Goal: Task Accomplishment & Management: Manage account settings

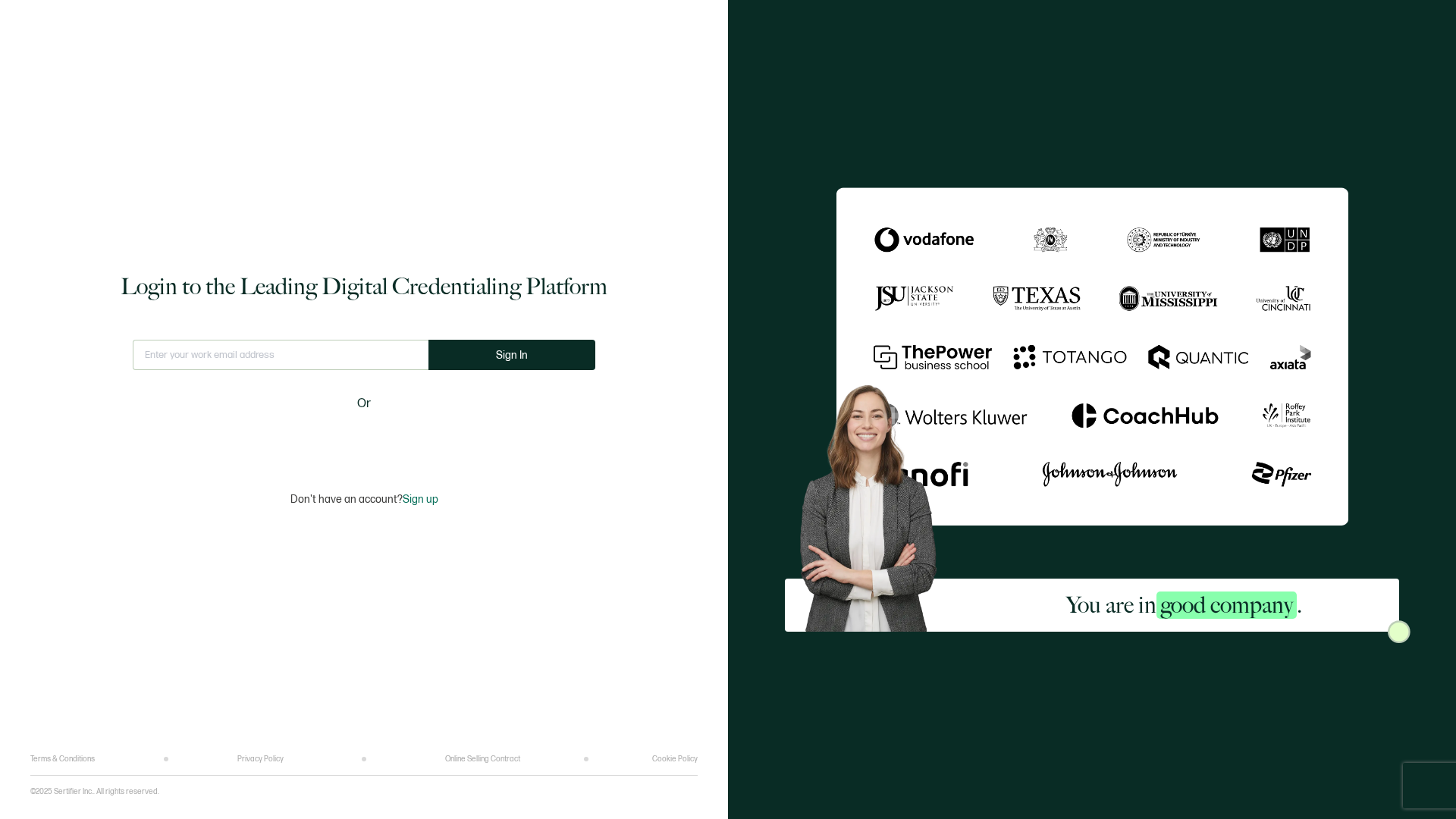
click at [172, 365] on input "text" at bounding box center [281, 354] width 296 height 30
type input "[EMAIL_ADDRESS][DOMAIN_NAME]"
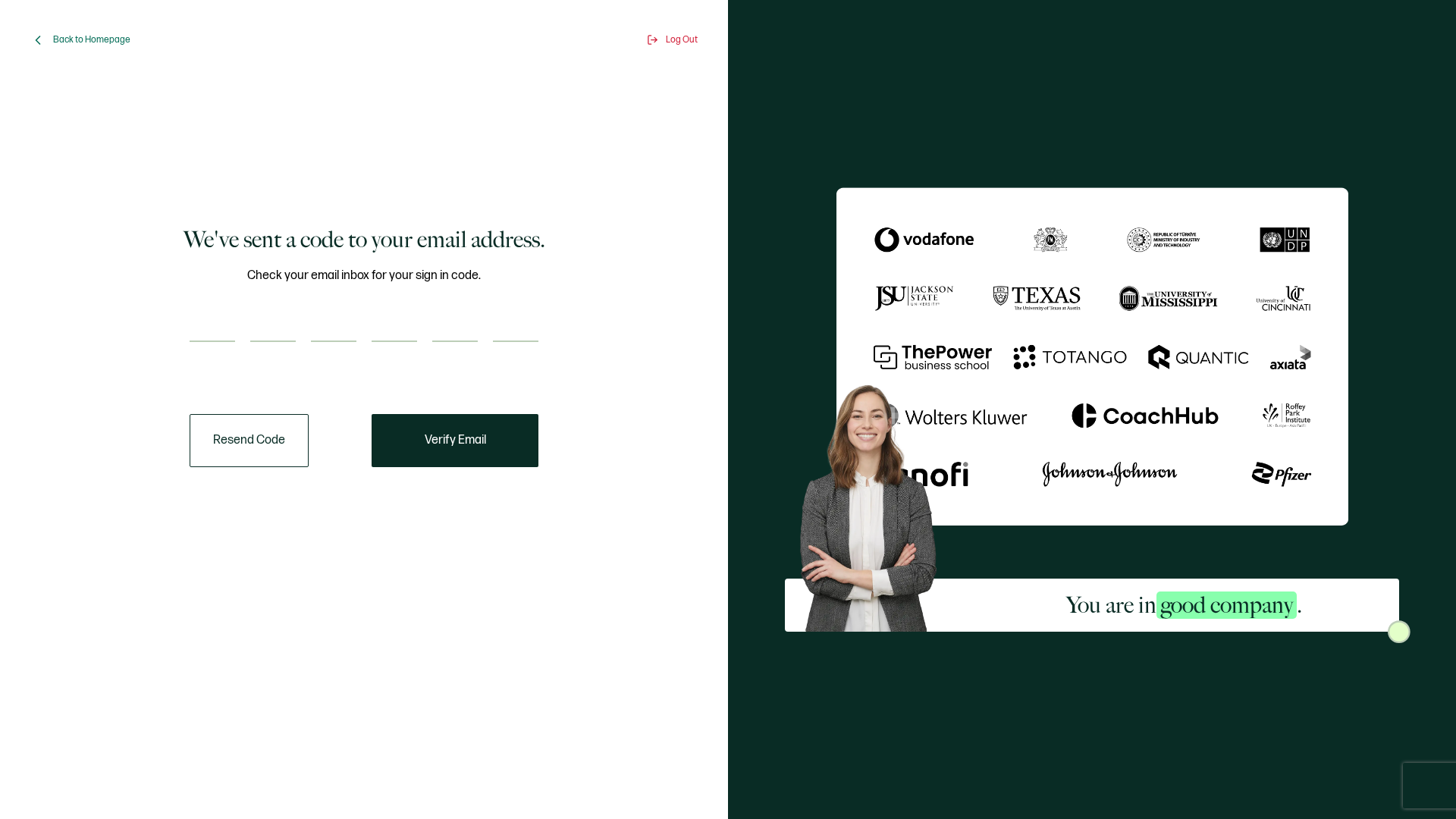
click at [203, 331] on input "number" at bounding box center [212, 326] width 46 height 30
type input "7"
type input "9"
type input "6"
type input "8"
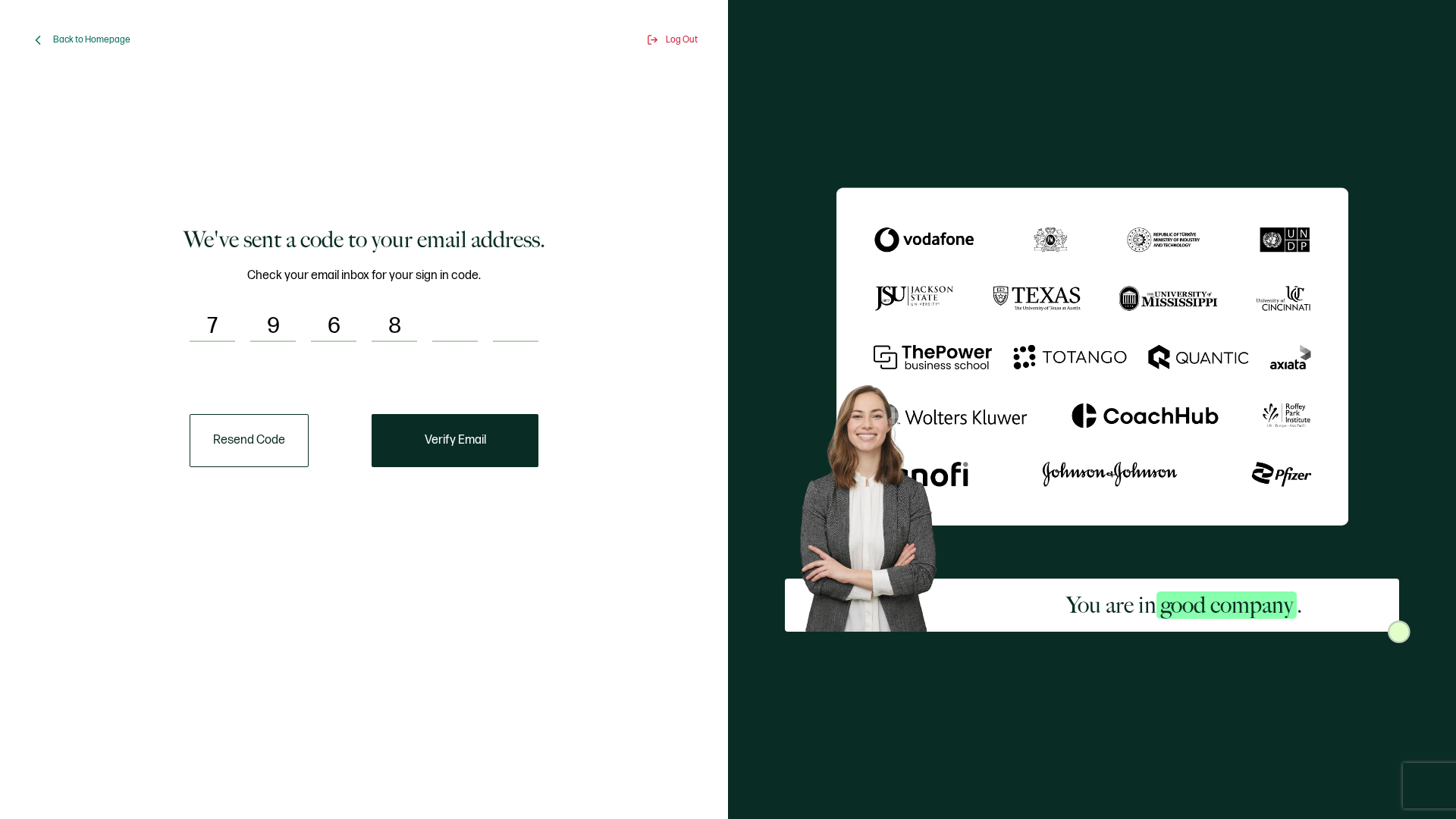
type input "0"
type input "3"
